Goal: Find specific page/section: Find specific page/section

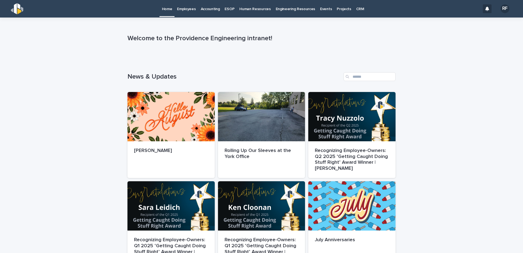
click at [257, 7] on p "Human Resources" at bounding box center [254, 5] width 31 height 11
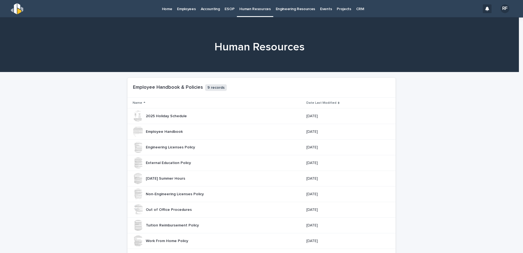
click at [225, 9] on p "ESOP" at bounding box center [230, 5] width 10 height 11
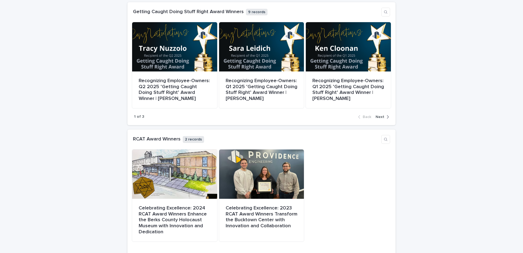
scroll to position [903, 0]
